Goal: Task Accomplishment & Management: Manage account settings

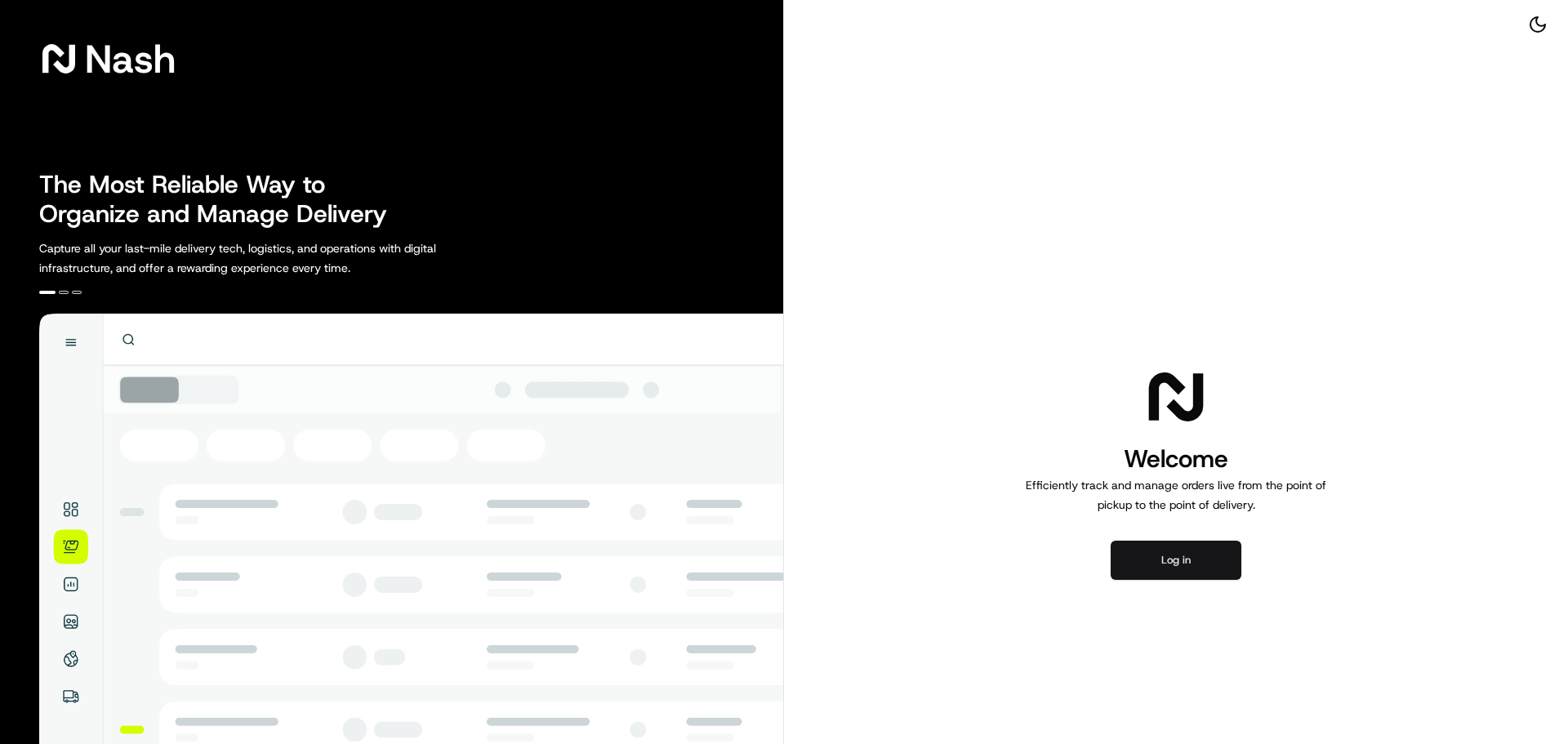
click at [1185, 568] on button "Log in" at bounding box center [1176, 560] width 131 height 39
